Goal: Ask a question: Seek information or help from site administrators or community

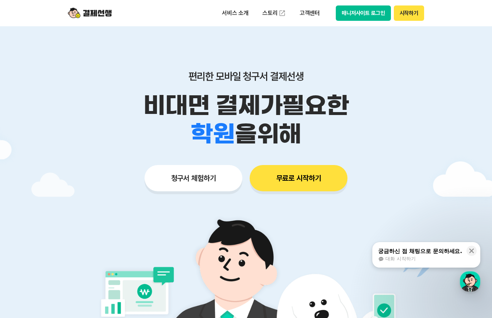
click at [433, 255] on div "궁금하신 점 채팅으로 문의하세요. 대화 시작하기" at bounding box center [419, 254] width 85 height 15
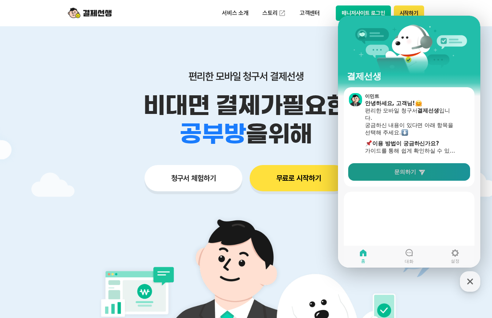
click at [407, 175] on link "문의하기" at bounding box center [409, 172] width 122 height 18
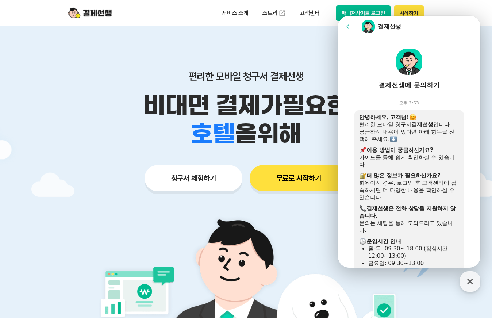
scroll to position [190, 0]
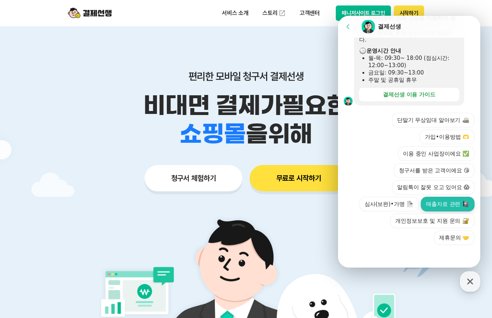
click at [439, 204] on button "매출자료 관련" at bounding box center [447, 204] width 54 height 15
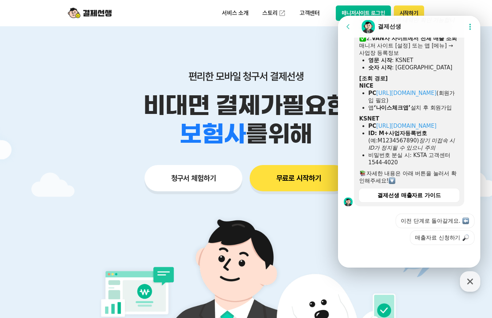
scroll to position [411, 0]
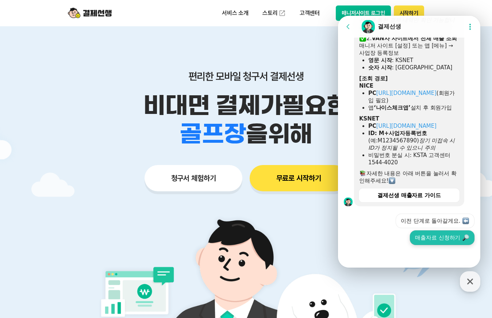
click at [445, 241] on button "매출자료 신청하기" at bounding box center [441, 237] width 65 height 15
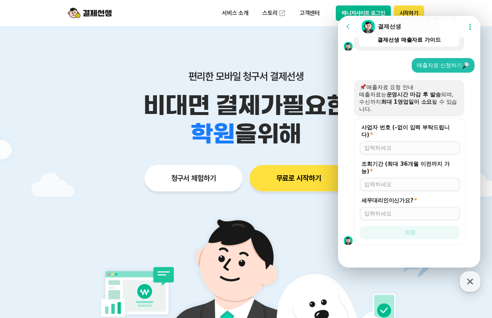
scroll to position [566, 0]
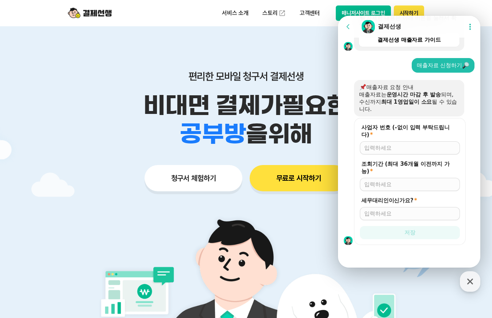
click at [388, 152] on div at bounding box center [410, 147] width 100 height 13
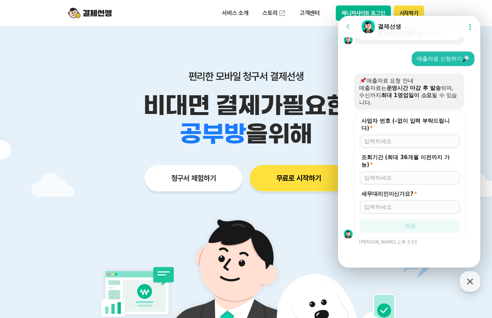
click at [388, 148] on div at bounding box center [410, 141] width 100 height 13
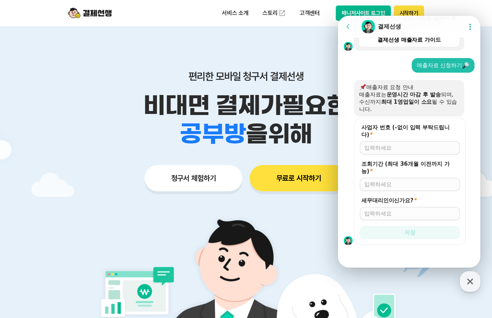
click at [399, 149] on input "사업자 번호 (-없이 입력 부탁드립니다) *" at bounding box center [409, 147] width 91 height 7
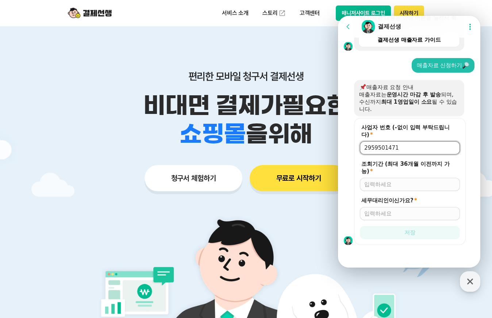
type input "2959501471"
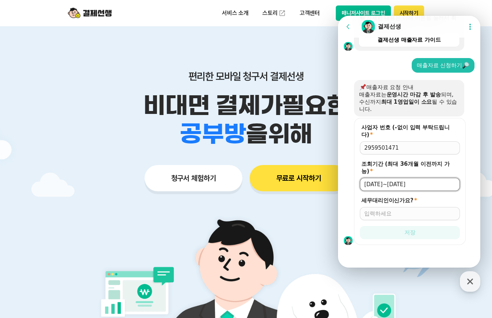
type input "[DATE]~[DATE]"
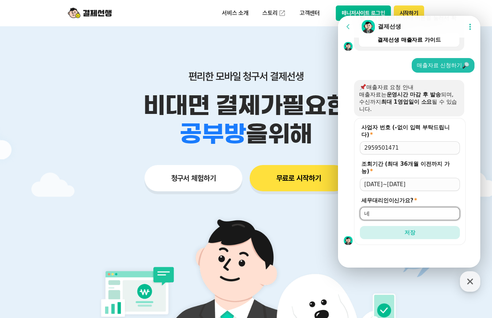
type input "네"
click at [360, 226] on button "저장" at bounding box center [410, 232] width 100 height 13
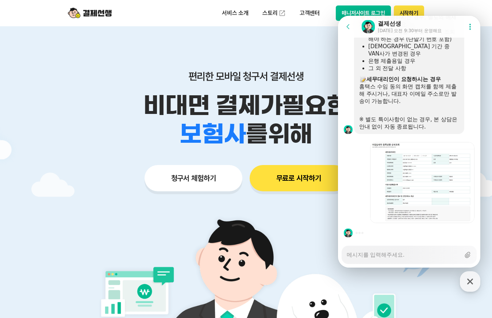
scroll to position [962, 0]
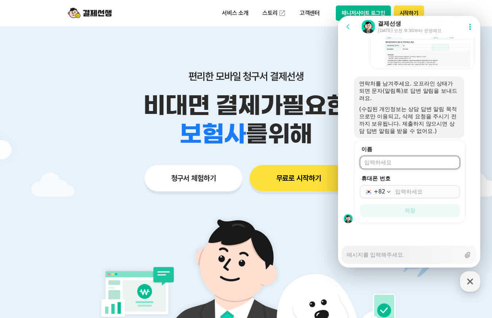
type textarea "x"
type input "[DEMOGRAPHIC_DATA]"
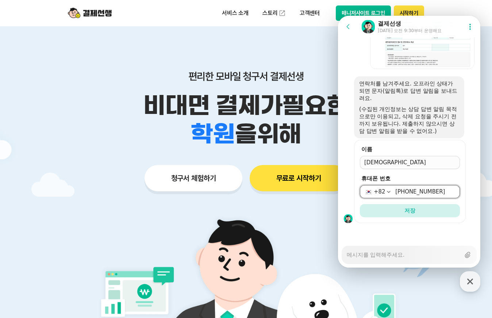
type input "[PHONE_NUMBER]"
click at [360, 204] on button "저장" at bounding box center [410, 210] width 100 height 13
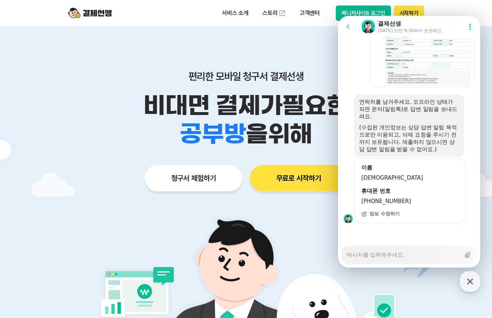
click at [372, 214] on span "정보 수정하기" at bounding box center [384, 213] width 30 height 7
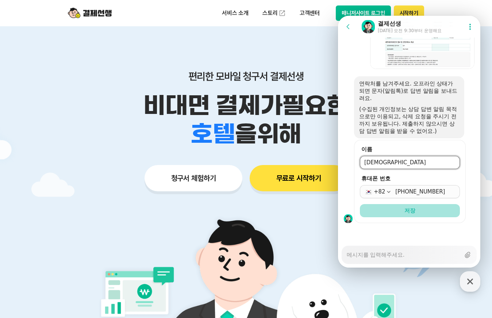
click at [407, 210] on span "저장" at bounding box center [409, 210] width 11 height 7
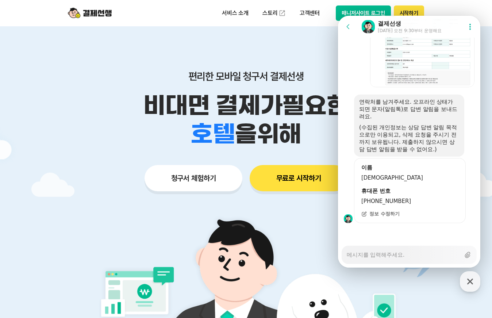
click at [401, 256] on textarea "Messenger Input Textarea" at bounding box center [402, 252] width 113 height 12
type textarea "x"
type textarea "ㅁ"
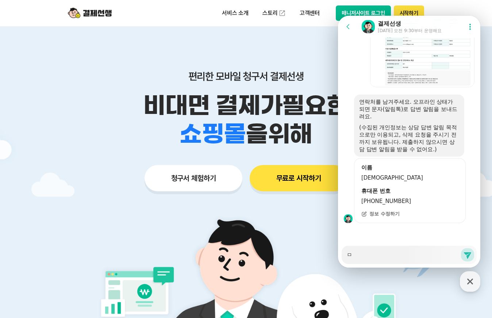
type textarea "x"
type textarea "메"
type textarea "x"
type textarea "ㅁ"
type textarea "x"
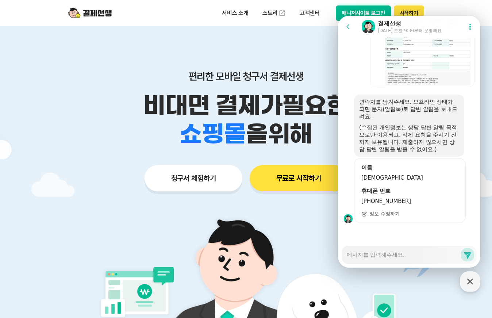
type textarea "x"
type textarea "ㅅ"
type textarea "x"
type textarea "수"
type textarea "x"
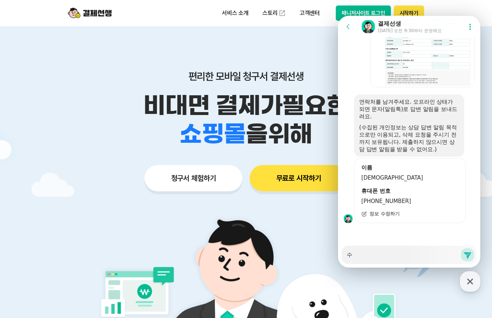
type textarea "숫"
type textarea "x"
type textarea "수신"
type textarea "x"
type textarea "수시"
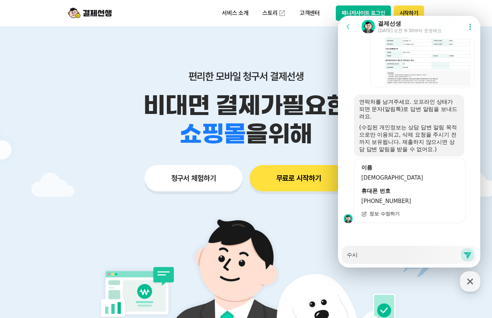
type textarea "x"
type textarea "수ㅅ"
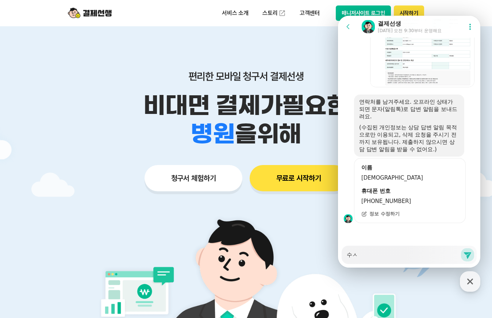
type textarea "x"
type textarea "수"
type textarea "x"
type textarea "ㅁ"
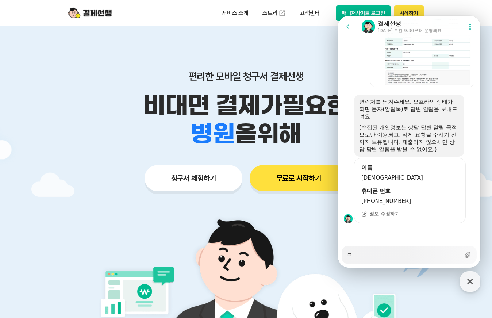
type textarea "x"
type textarea "매"
type textarea "x"
type textarea "맻"
type textarea "x"
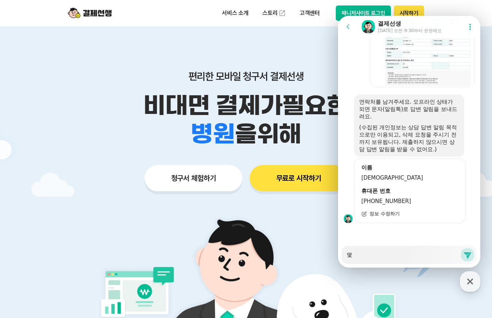
type textarea "매추"
type textarea "x"
type textarea "매출"
type textarea "x"
type textarea "매출ㅈ"
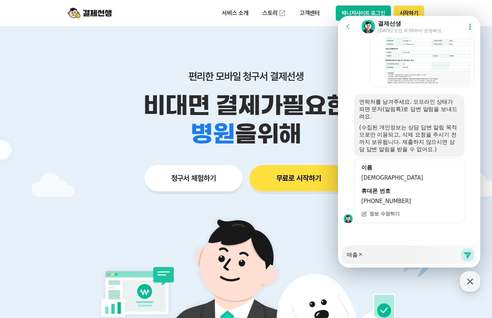
type textarea "x"
type textarea "매출자"
type textarea "x"
type textarea "매출잘"
type textarea "x"
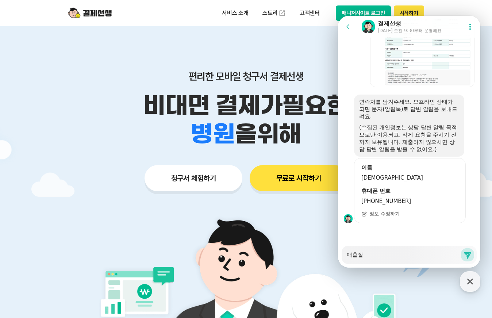
type textarea "매출자료"
type textarea "x"
type textarea "매출자료"
type textarea "x"
type textarea "매출자료 ㅅ"
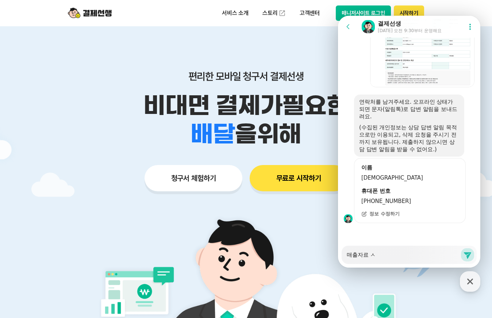
type textarea "x"
type textarea "매출자료 수"
type textarea "x"
type textarea "매출자료 숫"
type textarea "x"
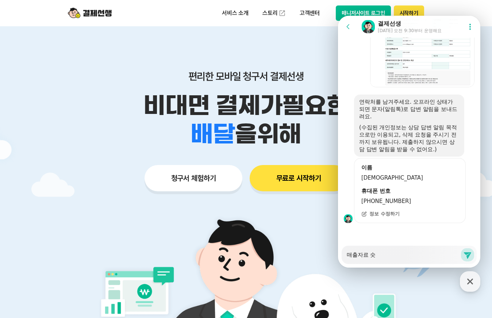
type textarea "매출자료 수시"
type textarea "x"
type textarea "매출자료 수신"
type textarea "x"
type textarea "매출자료 수신ㅁ"
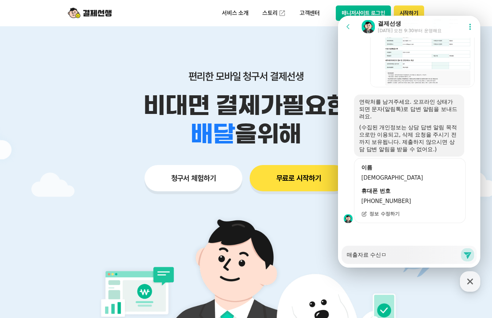
type textarea "x"
type textarea "매출자료 수신메"
type textarea "x"
type textarea "매출자료 수신멩"
type textarea "x"
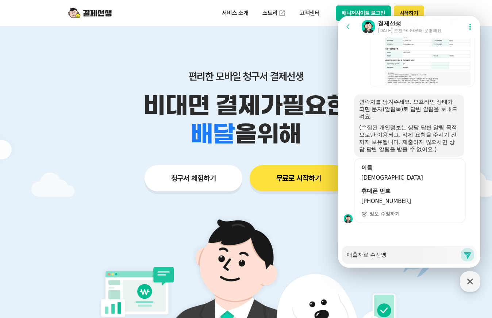
type textarea "매출자료 수신메이"
type textarea "x"
type textarea "매출자료 수신메일"
type textarea "x"
type textarea "매출자료 수신메일"
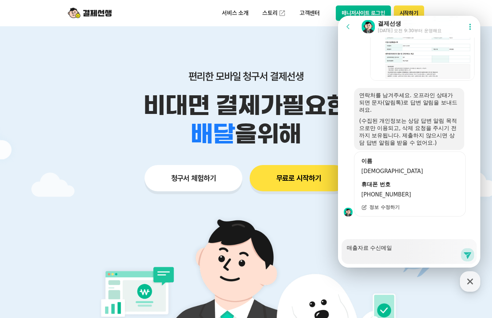
type textarea "x"
type textarea "매출자료 수신메일 v"
type textarea "x"
type textarea "매출자료 수신메일 va"
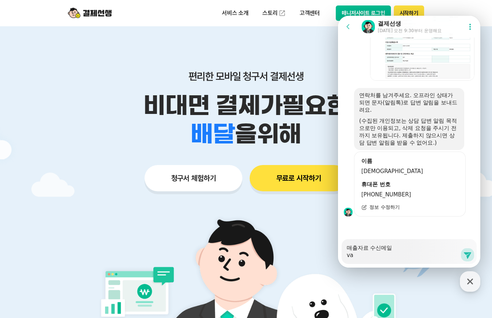
type textarea "x"
type textarea "매출자료 수신메일 van"
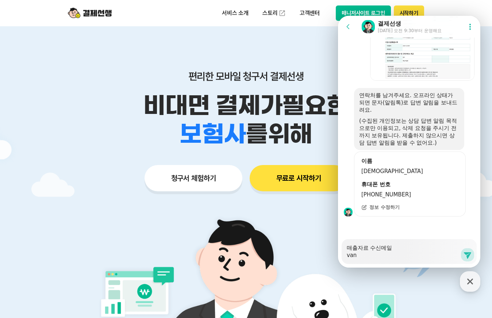
type textarea "x"
type textarea "매출자료 수신메일 vant"
type textarea "x"
type textarea "매출자료 수신메일 vanta"
type textarea "x"
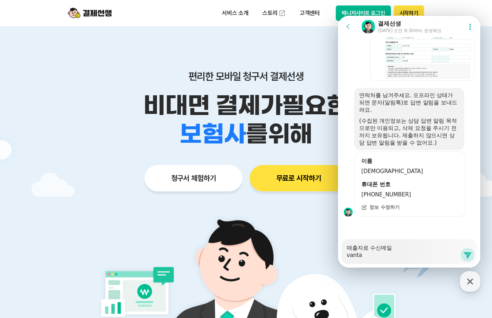
type textarea "매출자료 수신메일 vantab"
type textarea "x"
type textarea "매출자료 수신메일 vantabl"
type textarea "x"
type textarea "매출자료 수신메일 vantabla"
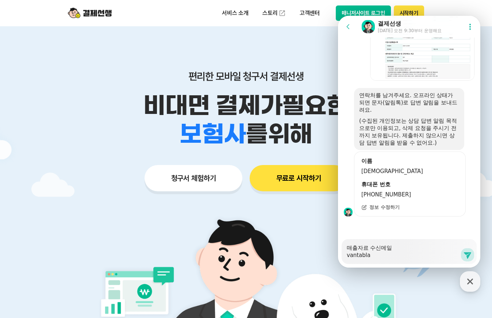
type textarea "x"
type textarea "매출자료 수신메일 vantablac"
type textarea "x"
type textarea "매출자료 수신메일 vantablack"
type textarea "x"
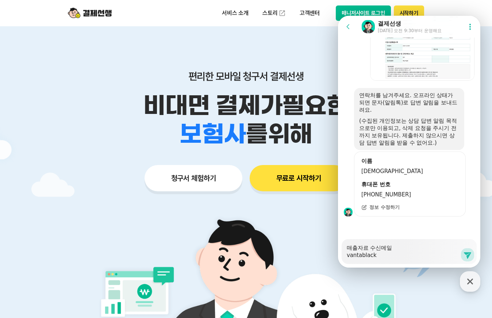
type textarea "매출자료 수신메일 vantablack7"
type textarea "x"
type textarea "매출자료 수신메일 vantablack78"
type textarea "x"
type textarea "매출자료 수신메일 vantablack789"
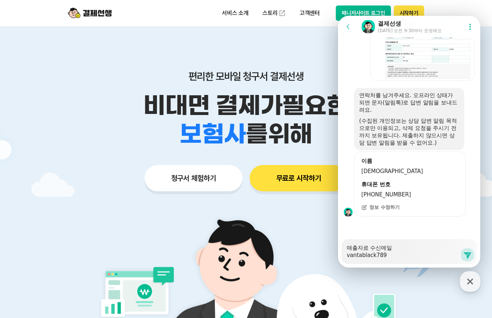
type textarea "x"
type textarea "매출자료 수신메일 vantablack7891"
type textarea "x"
type textarea "매출자료 수신메일 vantablack7891@"
type textarea "x"
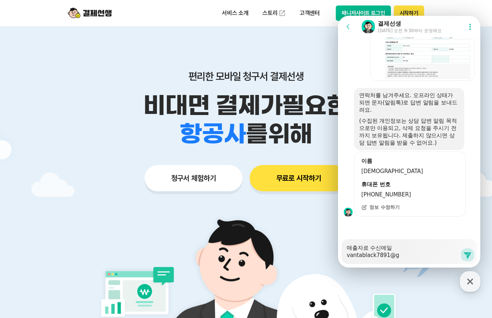
type textarea "매출자료 수신메일 vantablack7891@gm"
type textarea "x"
type textarea "매출자료 수신메일 vantablack7891@gma"
type textarea "x"
type textarea "매출자료 수신메일 vantablack7891@gmai"
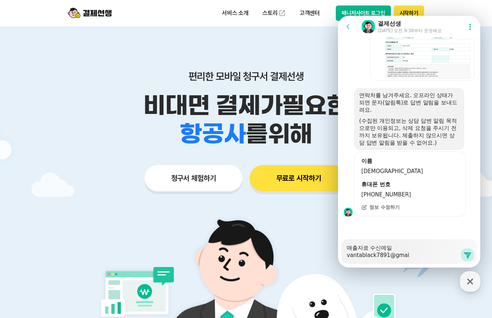
type textarea "x"
type textarea "매출자료 수신메일 [EMAIL_ADDRESS]"
type textarea "x"
type textarea "매출자료 수신메일 [EMAIL_ADDRESS]."
type textarea "x"
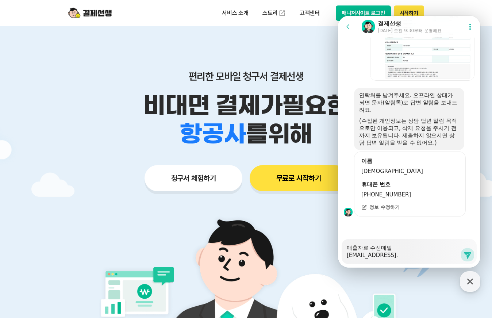
type textarea "매출자료 수신메일 vantablack7891@gmail.c"
type textarea "x"
type textarea "매출자료 수신메일 [EMAIL_ADDRESS][DOMAIN_NAME]"
type textarea "x"
type textarea "매출자료 수신메일 [EMAIL_ADDRESS][DOMAIN_NAME]"
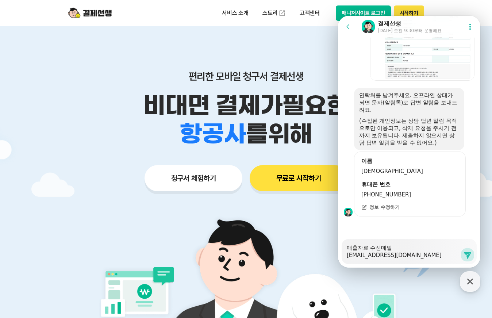
type textarea "x"
type textarea "매출자료 수신메일 [EMAIL_ADDRESS]"
type textarea "x"
type textarea "매출자료 수신메일 [EMAIL_ADDRESS]"
type textarea "x"
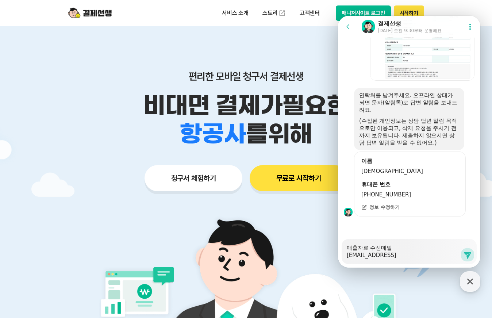
type textarea "매출자료 수신메일 [EMAIL_ADDRESS]"
type textarea "x"
type textarea "매출자료 수신메일 [EMAIL_ADDRESS]"
type textarea "x"
type textarea "매출자료 수신메일 [EMAIL_ADDRESS]"
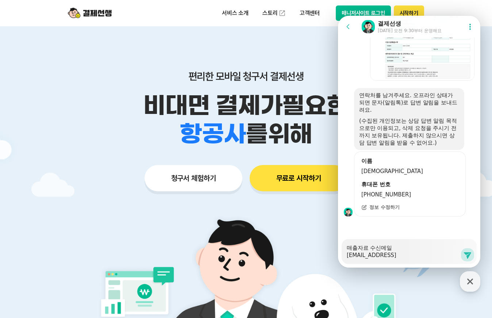
type textarea "x"
type textarea "매출자료 수신메일 [EMAIL_ADDRESS]"
type textarea "x"
type textarea "매출자료 수신메일 [EMAIL_ADDRESS]"
type textarea "x"
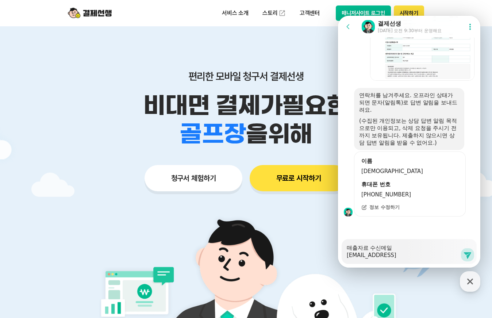
type textarea "매출자료 수신메일 [EMAIL_ADDRESS]"
type textarea "x"
type textarea "매출자료 수신메일 [EMAIL_ADDRESS]"
type textarea "x"
type textarea "매출자료 수신메일 [EMAIL_ADDRESS][DOMAIN_NAME]"
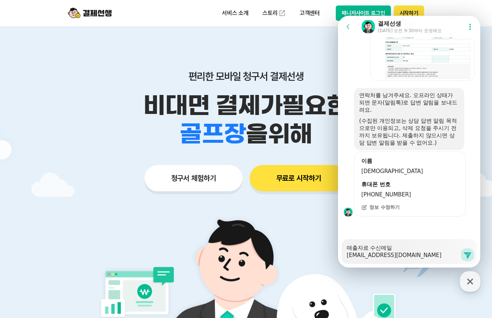
type textarea "x"
type textarea "매출자료 수신메일 [EMAIL_ADDRESS][DOMAIN_NAME]"
type textarea "x"
type textarea "매출자료 수신메일 [EMAIL_ADDRESS][DOMAIN_NAME] ㅇ"
type textarea "x"
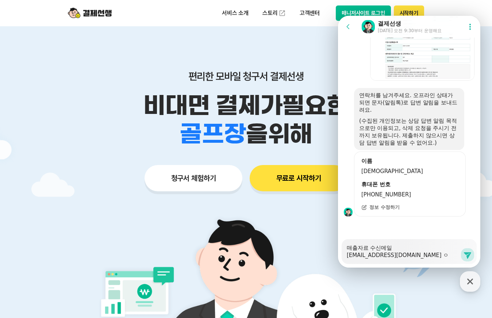
type textarea "매출자료 수신메일 [EMAIL_ADDRESS][DOMAIN_NAME] 이"
type textarea "x"
type textarea "매출자료 수신메일 [EMAIL_ADDRESS][DOMAIN_NAME] 입"
type textarea "x"
type textarea "매출자료 수신메일 [EMAIL_ADDRESS][DOMAIN_NAME] 입ㄴ"
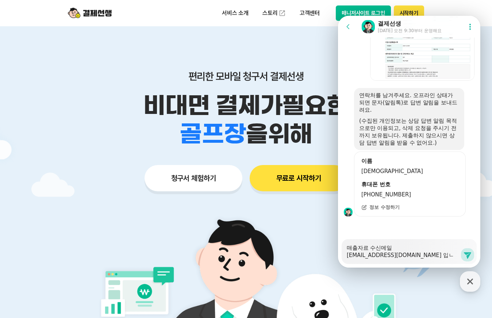
type textarea "x"
type textarea "매출자료 수신메일 [EMAIL_ADDRESS][DOMAIN_NAME] 입니"
type textarea "x"
type textarea "매출자료 수신메일 [EMAIL_ADDRESS][DOMAIN_NAME] 입닏"
type textarea "x"
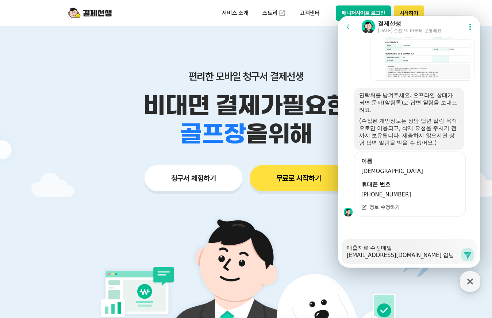
type textarea "매출자료 수신메일 [EMAIL_ADDRESS][DOMAIN_NAME] 입니다"
type textarea "x"
type textarea "매출자료 수신메일 [EMAIL_ADDRESS][DOMAIN_NAME] 입니다."
type textarea "x"
type textarea "매출자료 수신메일 [EMAIL_ADDRESS][DOMAIN_NAME] 입니다."
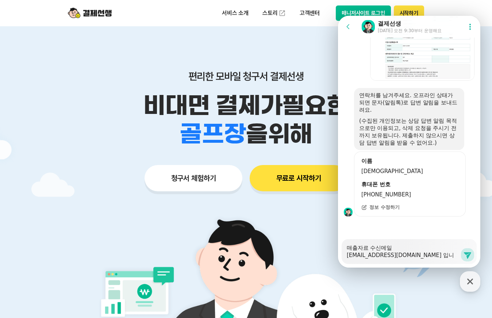
type textarea "x"
type textarea "매출자료 수신메일 [EMAIL_ADDRESS][DOMAIN_NAME] 입니다. ㄱ"
type textarea "x"
type textarea "매출자료 수신메일 [EMAIL_ADDRESS][DOMAIN_NAME] 입니다. 가"
type textarea "x"
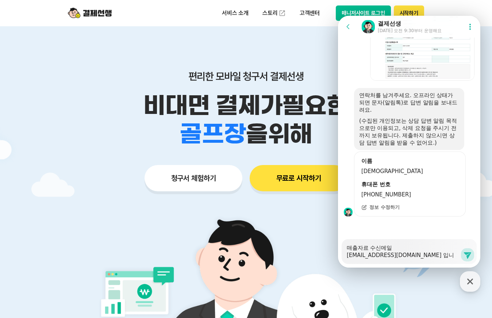
type textarea "매출자료 수신메일 [EMAIL_ADDRESS][DOMAIN_NAME] 입니다. 감"
type textarea "x"
type textarea "매출자료 수신메일 [EMAIL_ADDRESS][DOMAIN_NAME] 입니다. 감ㅅ"
type textarea "x"
type textarea "매출자료 수신메일 [EMAIL_ADDRESS][DOMAIN_NAME] 입니다. 감사"
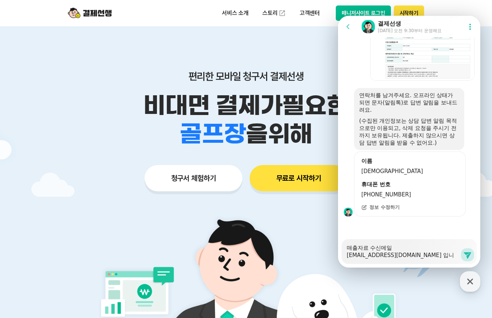
type textarea "x"
type textarea "매출자료 수신메일 [EMAIL_ADDRESS][DOMAIN_NAME] 입니다. 감샇"
type textarea "x"
type textarea "매출자료 수신메일 [EMAIL_ADDRESS][DOMAIN_NAME] 입니다. 감사하"
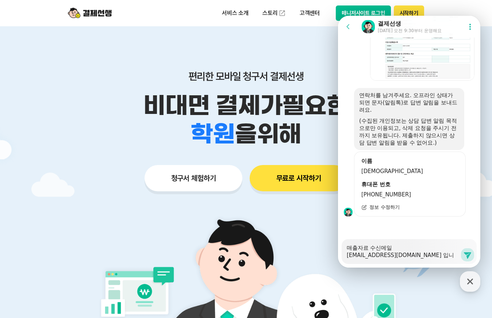
type textarea "x"
type textarea "매출자료 수신메일 [EMAIL_ADDRESS][DOMAIN_NAME] 입니다. 감사합"
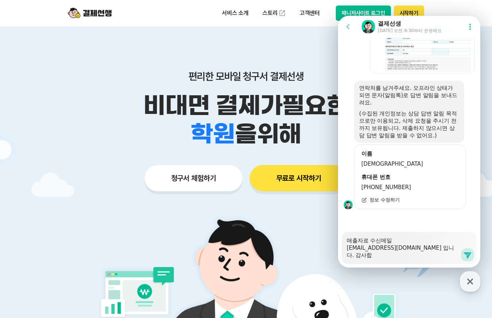
type textarea "x"
type textarea "매출자료 수신메일 [EMAIL_ADDRESS][DOMAIN_NAME] 입니다. 감사합ㄴ"
type textarea "x"
type textarea "매출자료 수신메일 [EMAIL_ADDRESS][DOMAIN_NAME] 입니다. 감사합니"
type textarea "x"
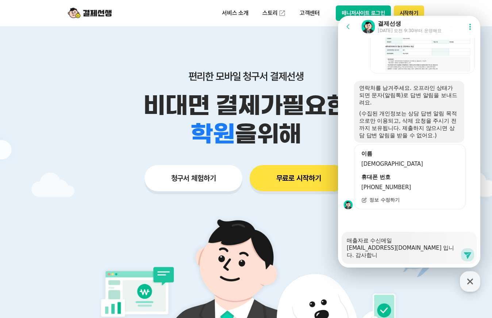
type textarea "매출자료 수신메일 [EMAIL_ADDRESS][DOMAIN_NAME] 입니다. 감사합닏"
type textarea "x"
type textarea "매출자료 수신메일 [EMAIL_ADDRESS][DOMAIN_NAME] 입니다. 감사합니다"
type textarea "x"
type textarea "매출자료 수신메일 [EMAIL_ADDRESS][DOMAIN_NAME] 입니다. 감사합니다."
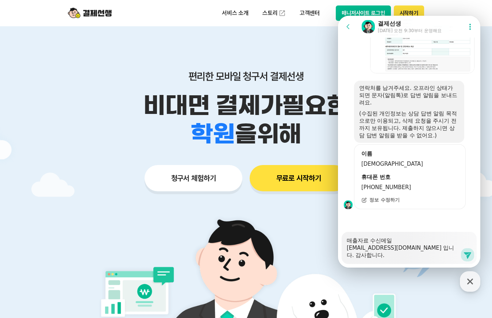
type textarea "x"
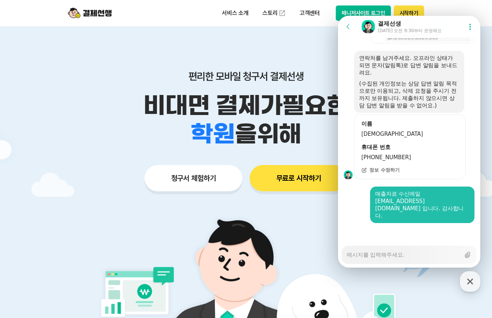
scroll to position [980, 0]
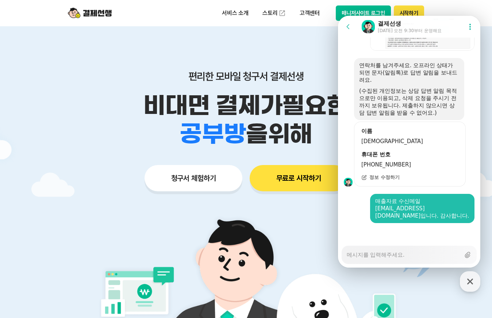
drag, startPoint x: 83, startPoint y: 183, endPoint x: 78, endPoint y: 184, distance: 4.8
click at [84, 183] on div "청구서 체험하기 무료로 시작하기" at bounding box center [245, 178] width 373 height 26
type textarea "x"
